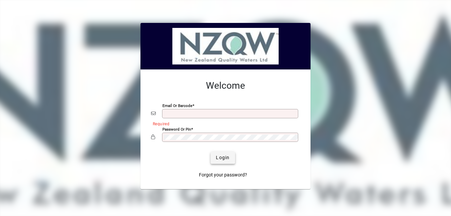
type input "**********"
click at [221, 158] on span "Login" at bounding box center [223, 157] width 14 height 7
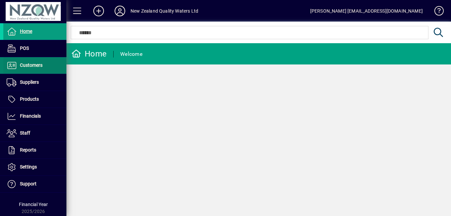
click at [35, 65] on span "Customers" at bounding box center [31, 64] width 23 height 5
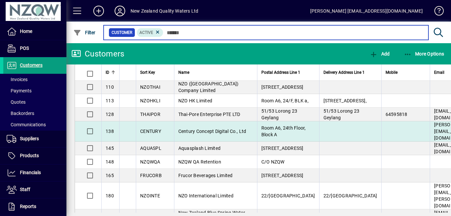
scroll to position [66, 0]
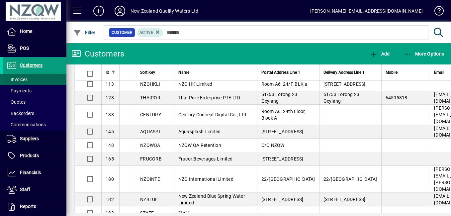
click at [25, 78] on span "Invoices" at bounding box center [17, 79] width 21 height 5
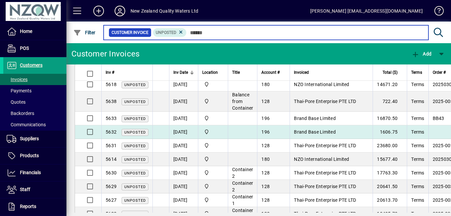
scroll to position [66, 0]
